Goal: Navigation & Orientation: Find specific page/section

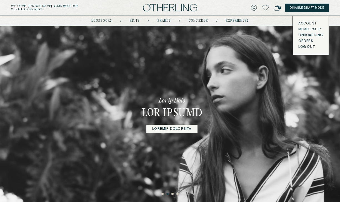
click at [254, 9] on icon at bounding box center [254, 8] width 6 height 6
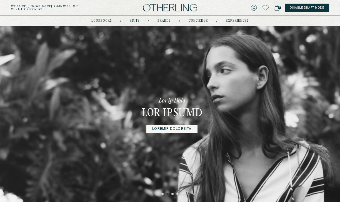
click at [255, 7] on icon at bounding box center [254, 8] width 6 height 6
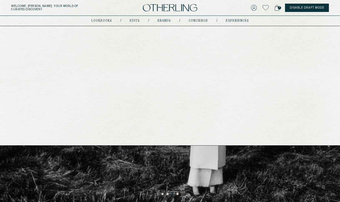
click at [160, 19] on link "Brands" at bounding box center [163, 20] width 13 height 3
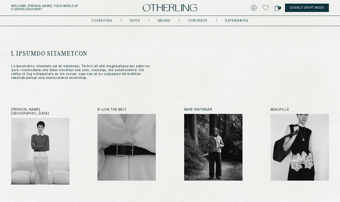
click at [204, 125] on img at bounding box center [213, 147] width 58 height 67
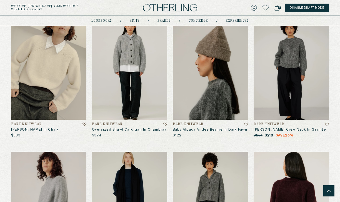
scroll to position [447, 0]
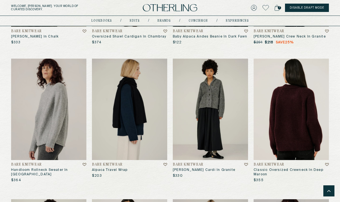
click at [124, 112] on img at bounding box center [129, 110] width 75 height 102
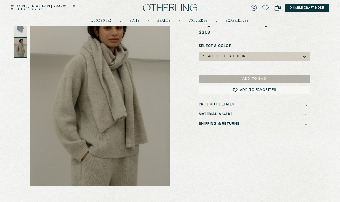
scroll to position [69, 0]
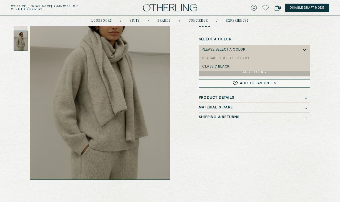
click at [237, 52] on div "Please select a Color" at bounding box center [252, 49] width 100 height 9
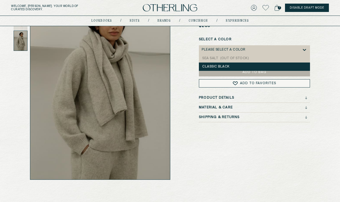
click at [230, 66] on div "Classic Black" at bounding box center [254, 67] width 104 height 4
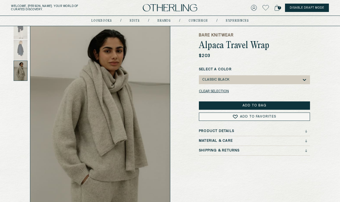
scroll to position [0, 0]
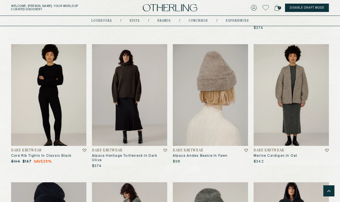
scroll to position [619, 0]
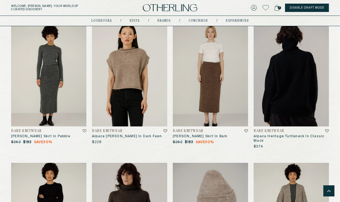
click at [310, 91] on img at bounding box center [291, 76] width 75 height 102
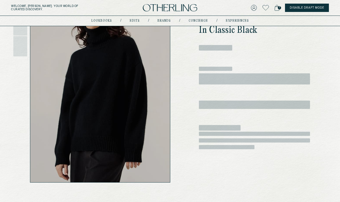
scroll to position [124, 0]
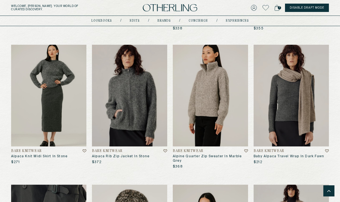
scroll to position [1658, 0]
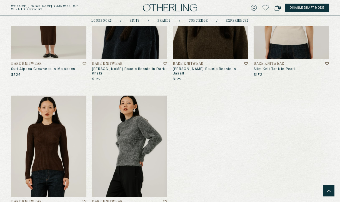
scroll to position [2259, 0]
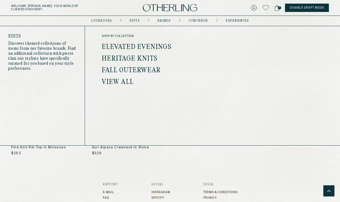
click at [164, 25] on div "lookbooks / Edits / Brands / concierge / experiences" at bounding box center [169, 21] width 157 height 10
click at [164, 21] on link "Brands" at bounding box center [163, 20] width 13 height 3
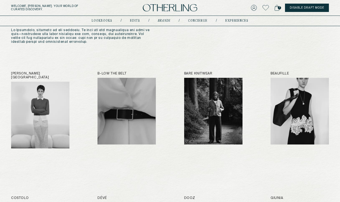
scroll to position [44, 0]
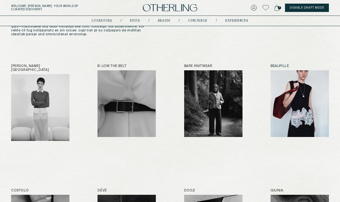
click at [287, 96] on img at bounding box center [300, 103] width 58 height 67
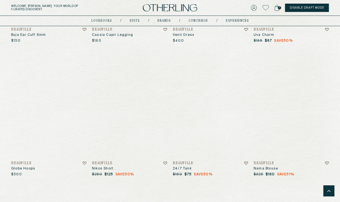
scroll to position [2762, 0]
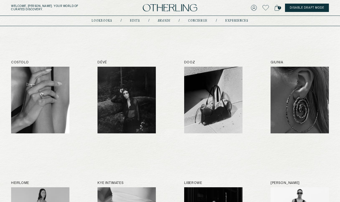
scroll to position [172, 0]
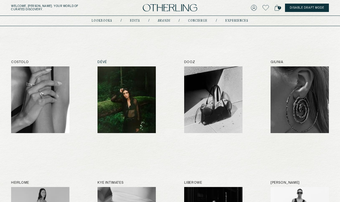
click at [116, 99] on img at bounding box center [126, 99] width 58 height 67
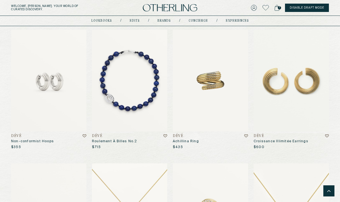
scroll to position [1774, 0]
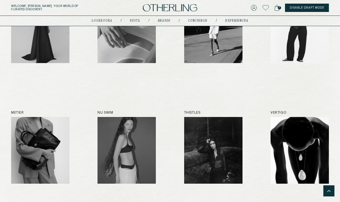
scroll to position [363, 0]
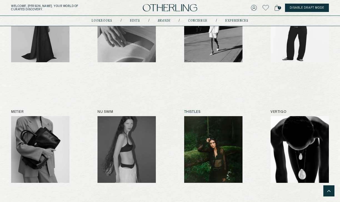
click at [207, 147] on img at bounding box center [213, 149] width 58 height 67
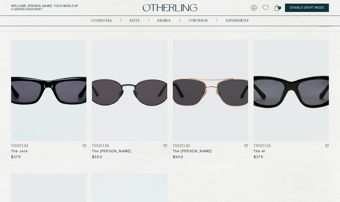
scroll to position [50, 0]
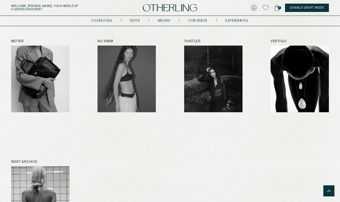
scroll to position [538, 0]
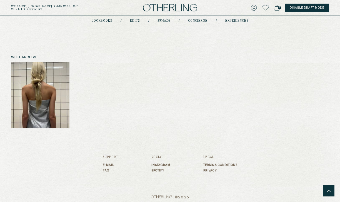
click at [59, 89] on img at bounding box center [40, 95] width 58 height 67
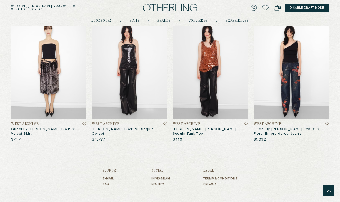
scroll to position [902, 0]
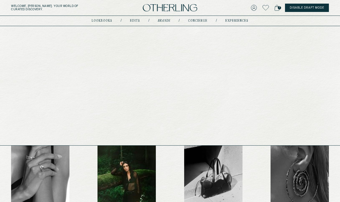
scroll to position [25, 0]
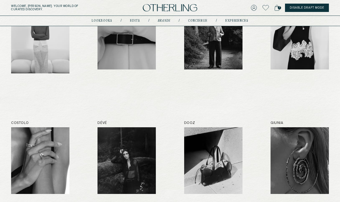
scroll to position [111, 0]
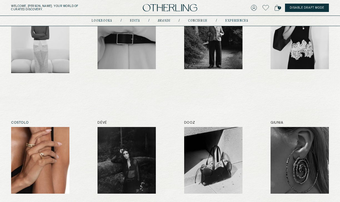
click at [53, 145] on img at bounding box center [40, 160] width 58 height 67
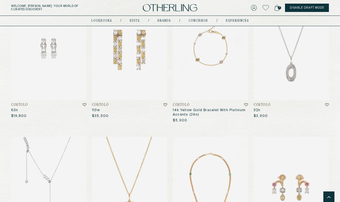
scroll to position [109, 0]
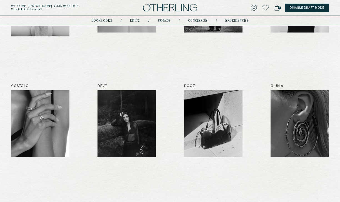
scroll to position [174, 0]
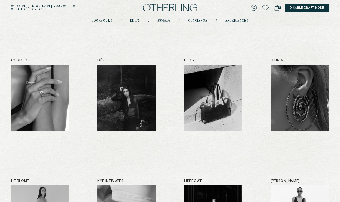
click at [176, 4] on img at bounding box center [170, 7] width 54 height 7
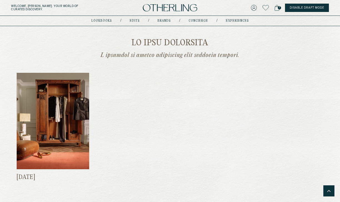
scroll to position [510, 0]
